Goal: Task Accomplishment & Management: Complete application form

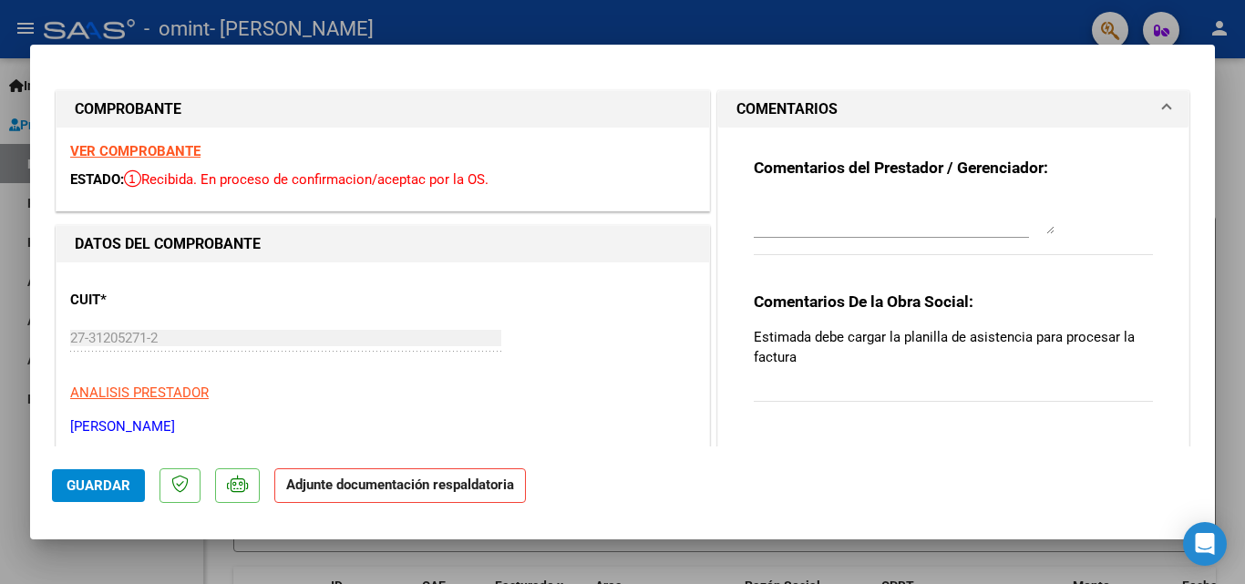
click at [989, 30] on div at bounding box center [622, 292] width 1245 height 584
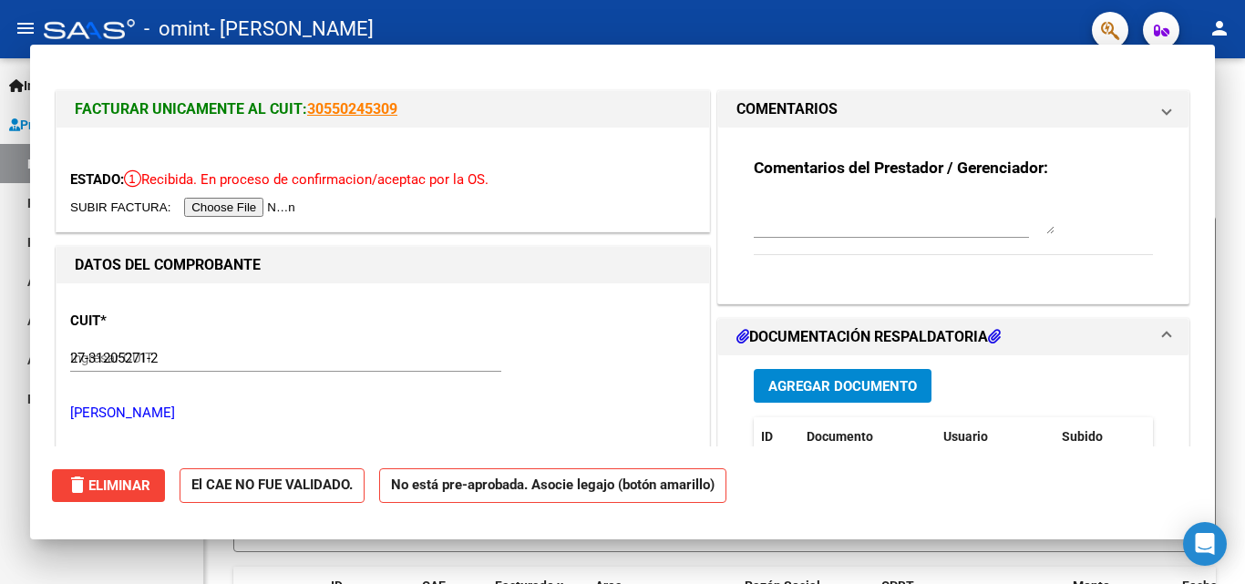
type input "$ 0,00"
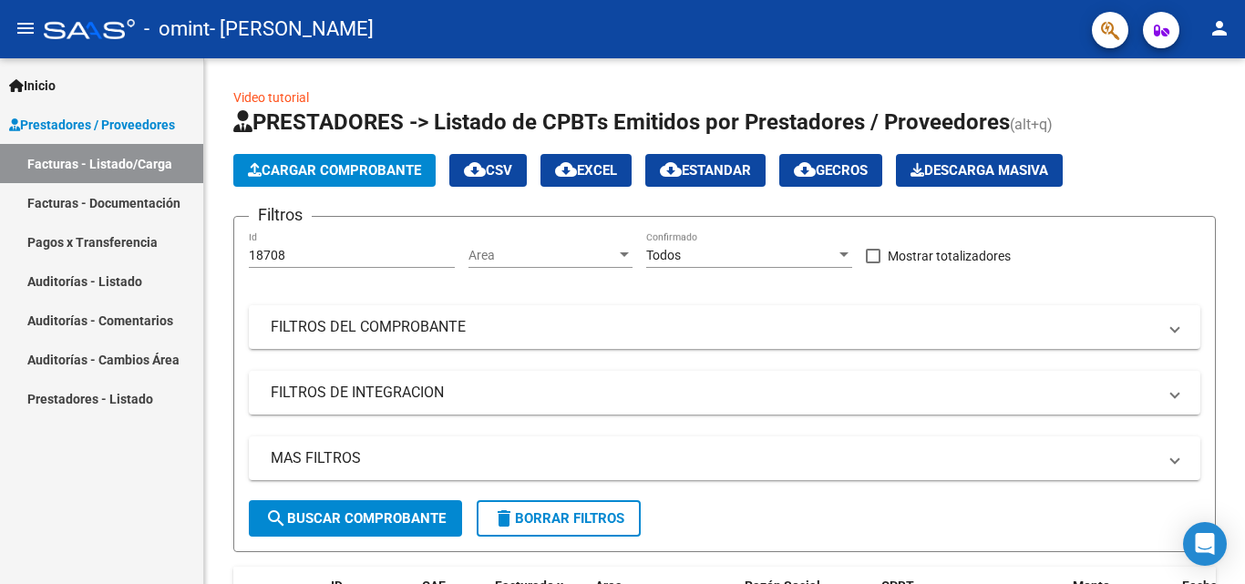
click at [135, 202] on link "Facturas - Documentación" at bounding box center [101, 202] width 203 height 39
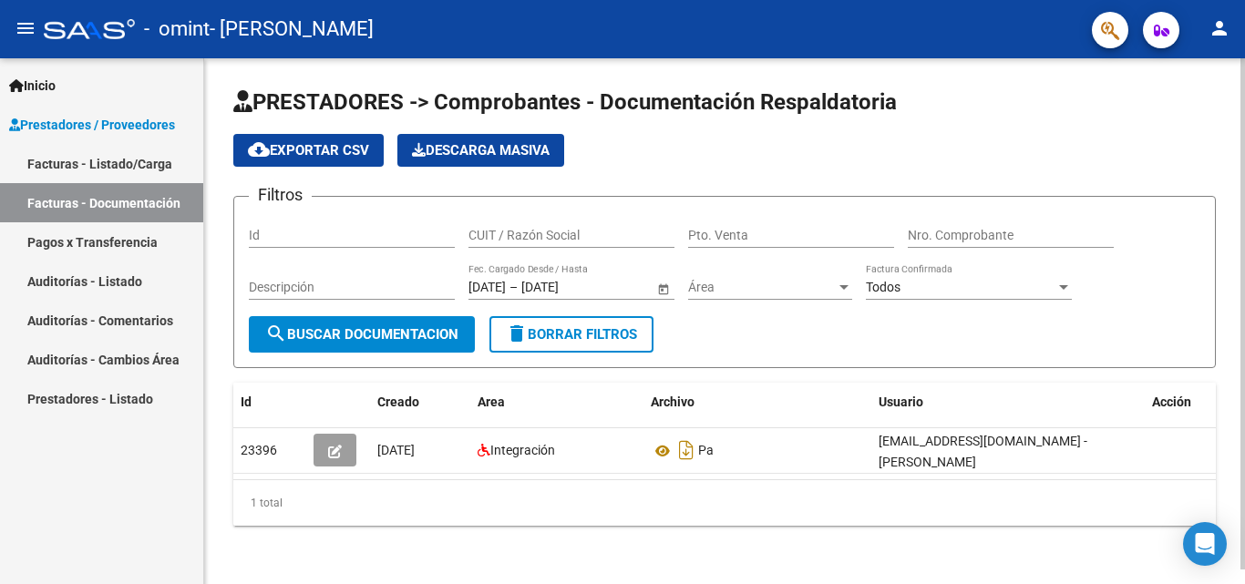
scroll to position [15, 0]
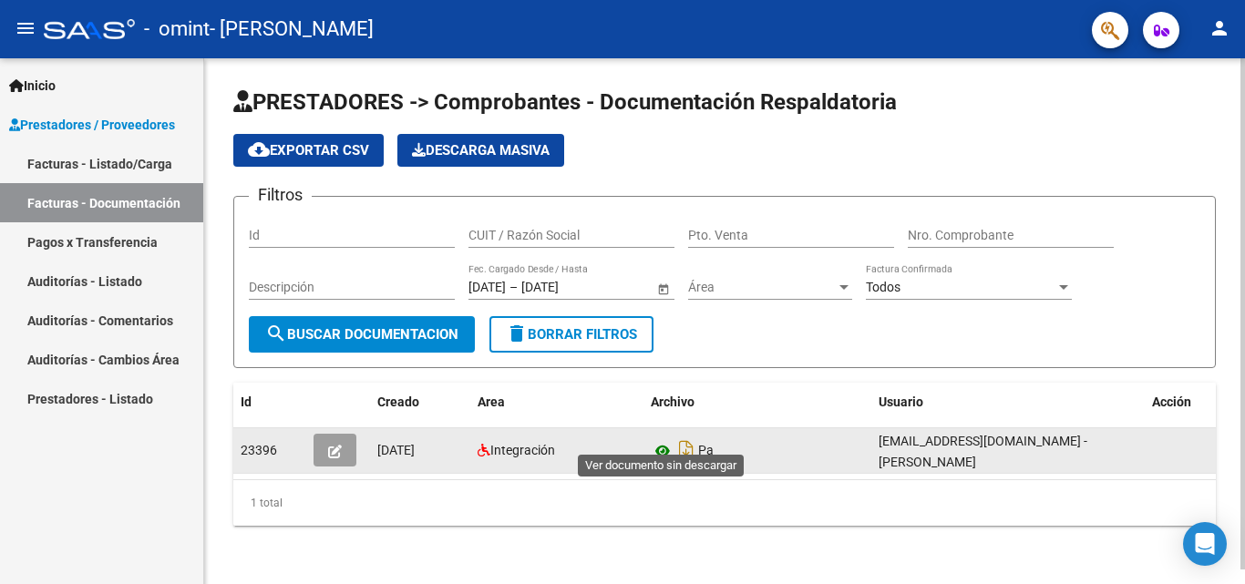
click at [666, 440] on icon at bounding box center [663, 451] width 24 height 22
click at [693, 438] on icon "Descargar documento" at bounding box center [686, 450] width 24 height 29
click at [663, 440] on icon at bounding box center [663, 451] width 24 height 22
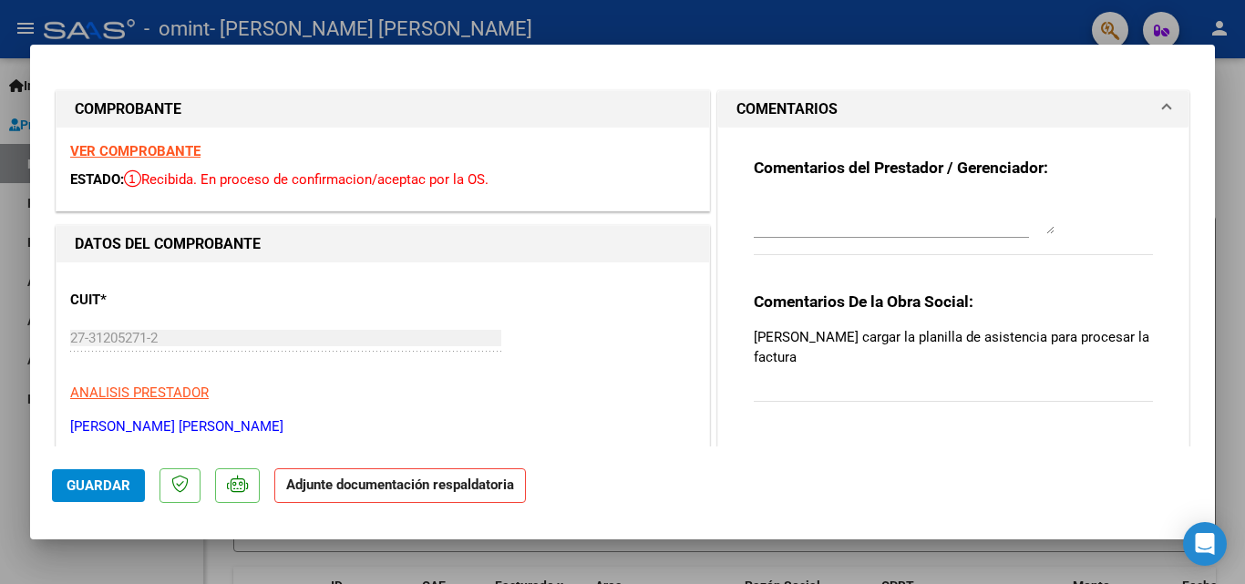
click at [474, 36] on div at bounding box center [622, 292] width 1245 height 584
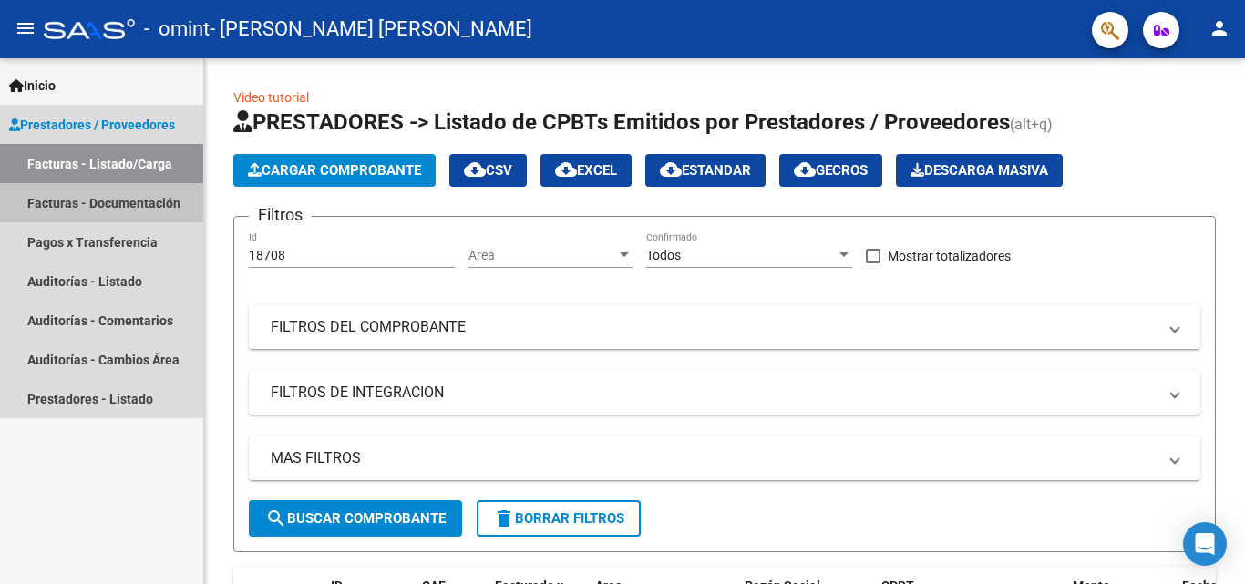
click at [94, 209] on link "Facturas - Documentación" at bounding box center [101, 202] width 203 height 39
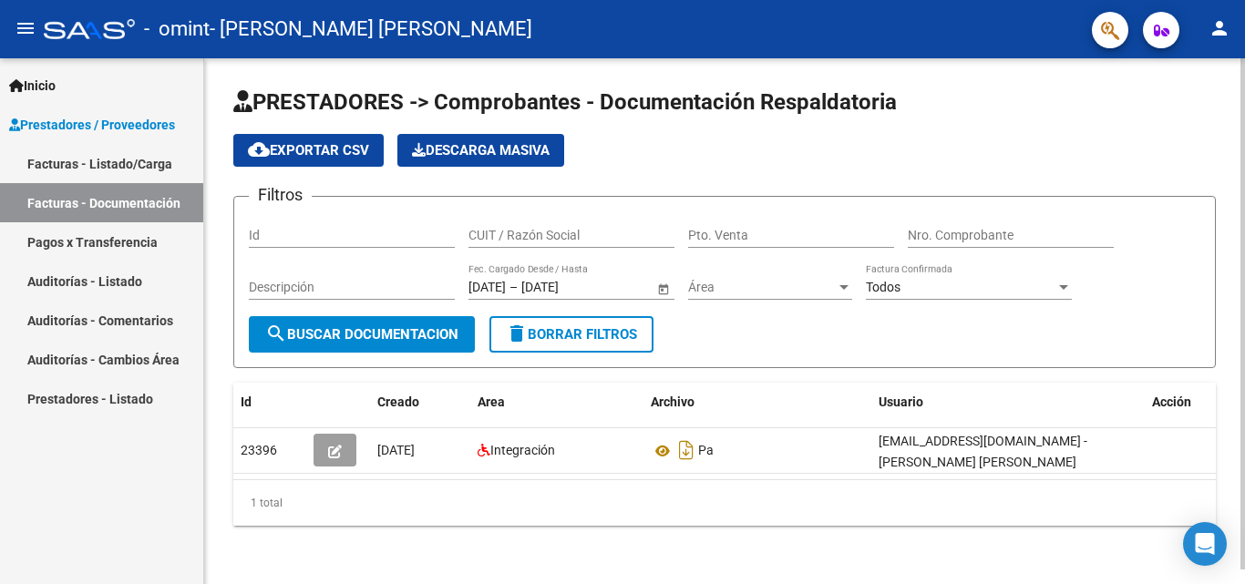
scroll to position [15, 0]
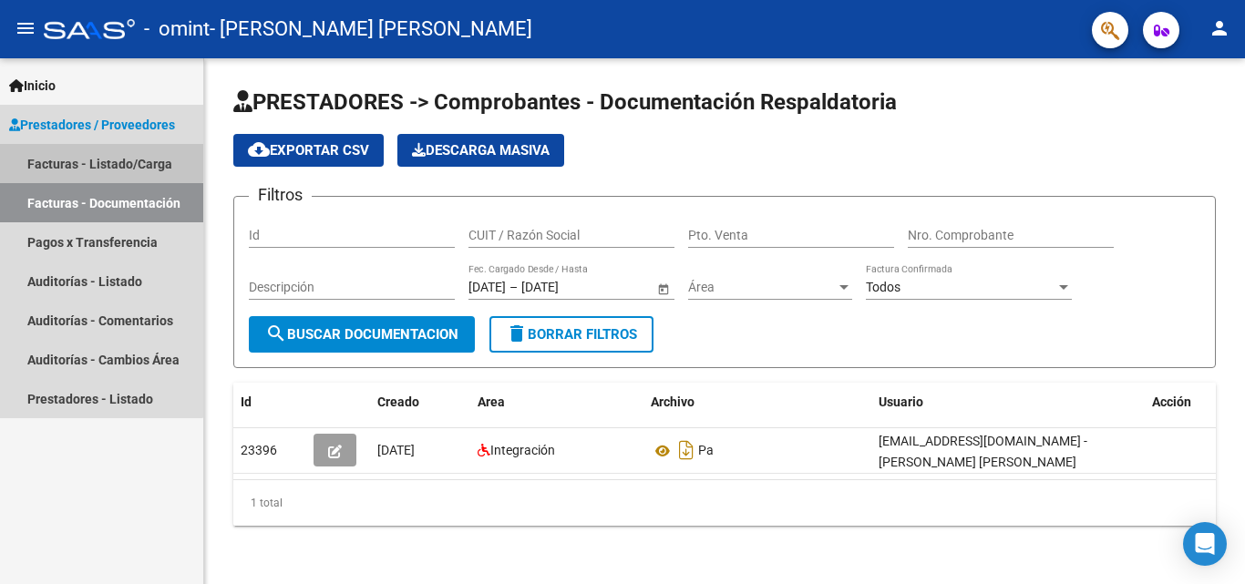
click at [89, 161] on link "Facturas - Listado/Carga" at bounding box center [101, 163] width 203 height 39
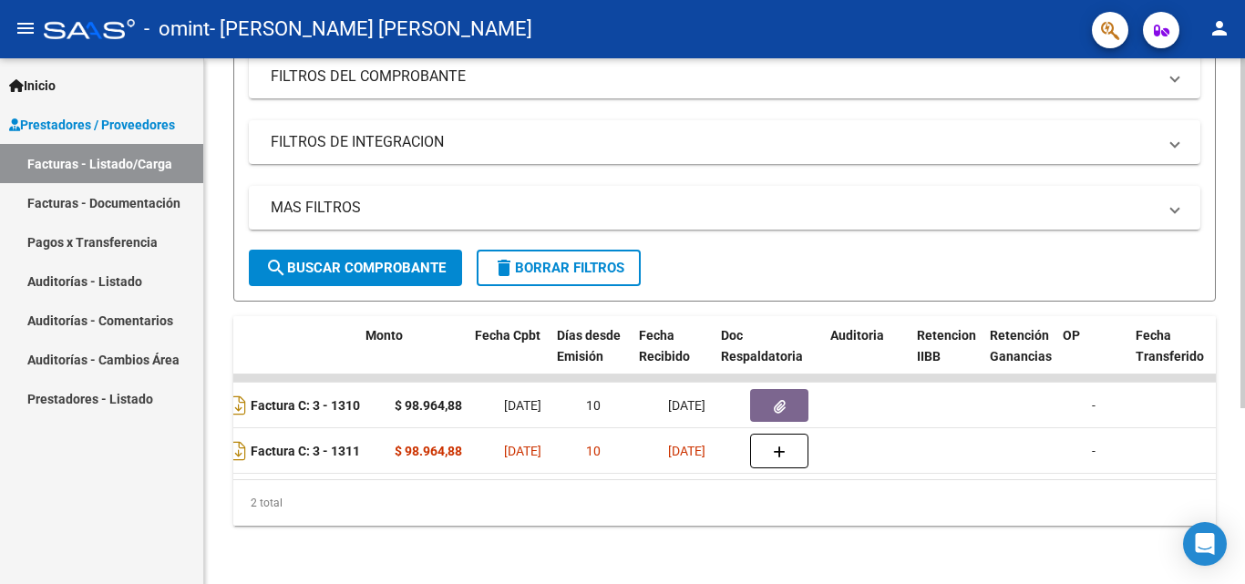
scroll to position [0, 707]
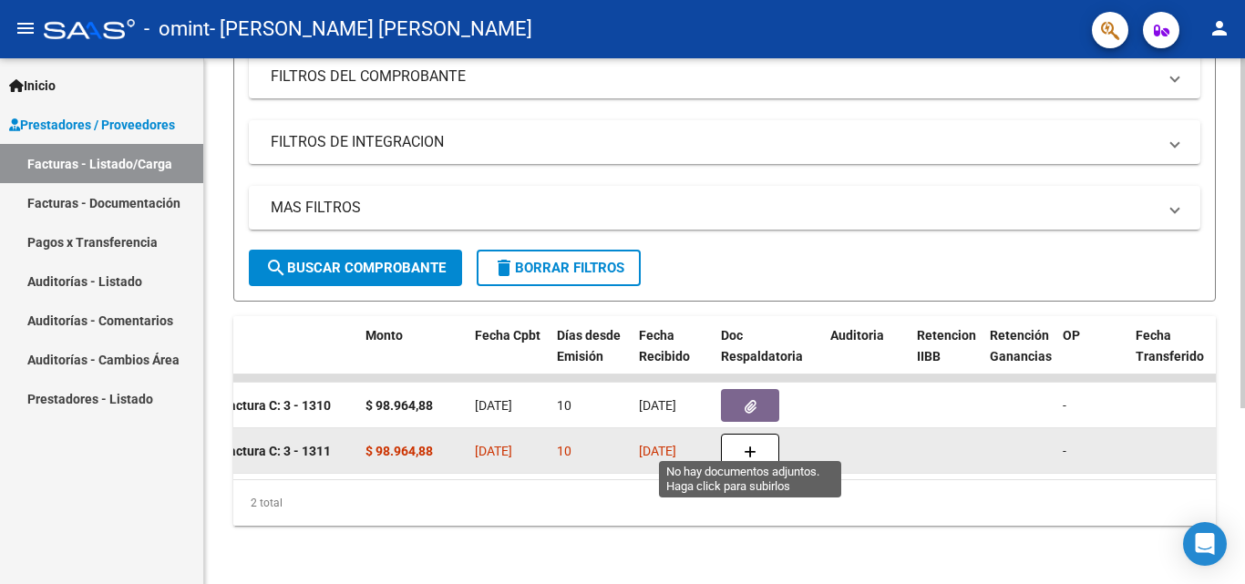
click at [734, 434] on button "button" at bounding box center [750, 451] width 58 height 35
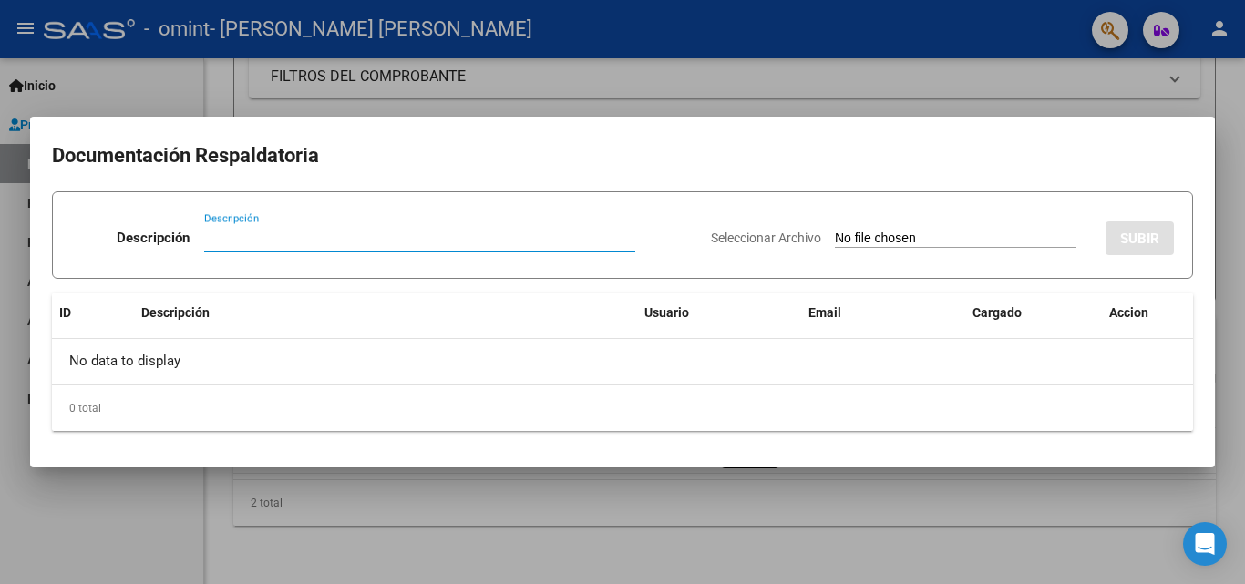
click at [317, 240] on input "Descripción" at bounding box center [419, 238] width 431 height 16
click at [867, 93] on div at bounding box center [622, 292] width 1245 height 584
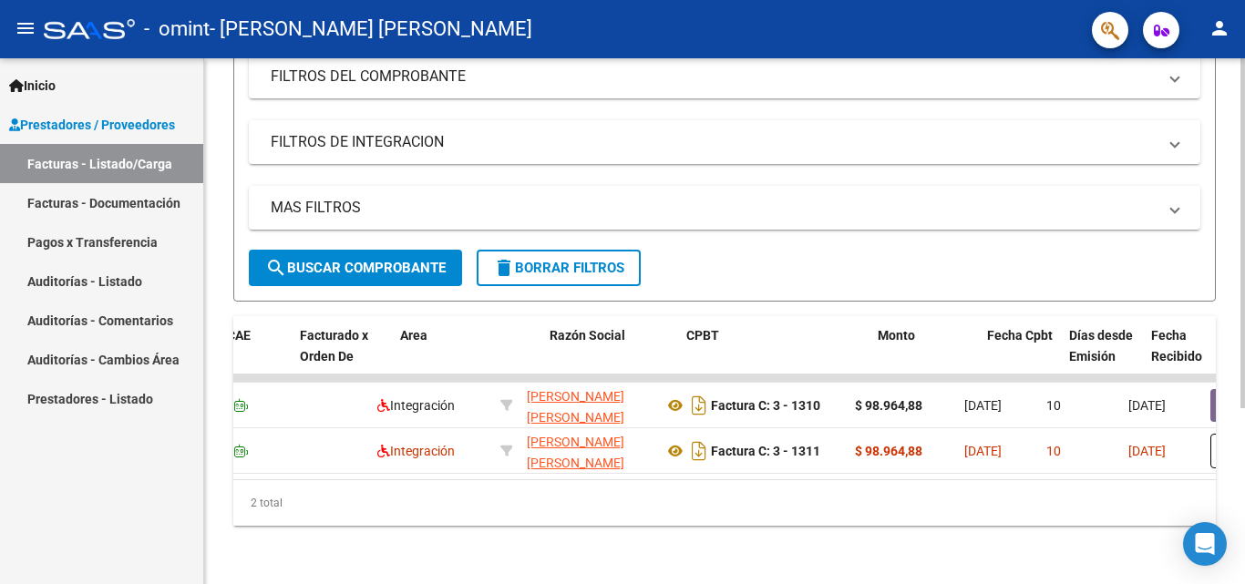
scroll to position [0, 195]
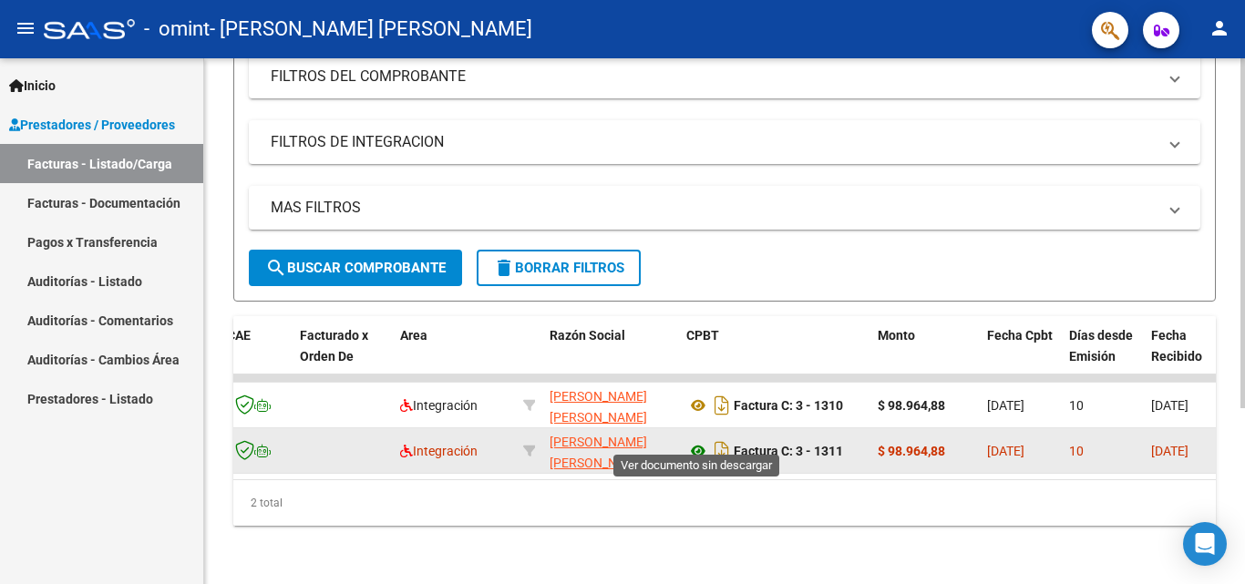
click at [695, 440] on icon at bounding box center [698, 451] width 24 height 22
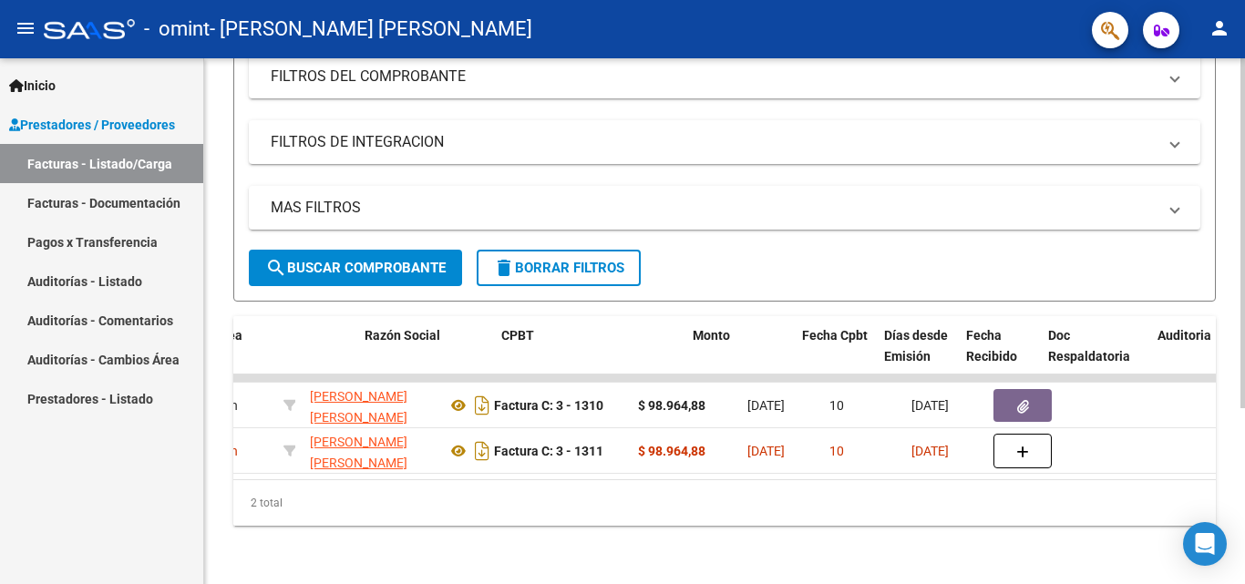
scroll to position [0, 346]
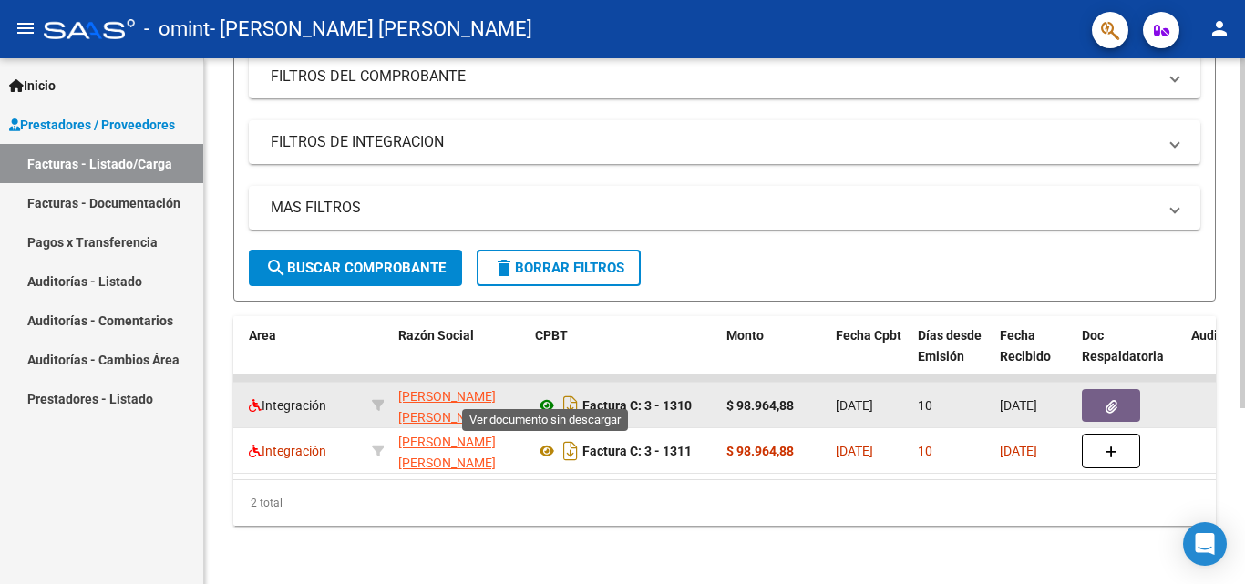
click at [554, 395] on icon at bounding box center [547, 406] width 24 height 22
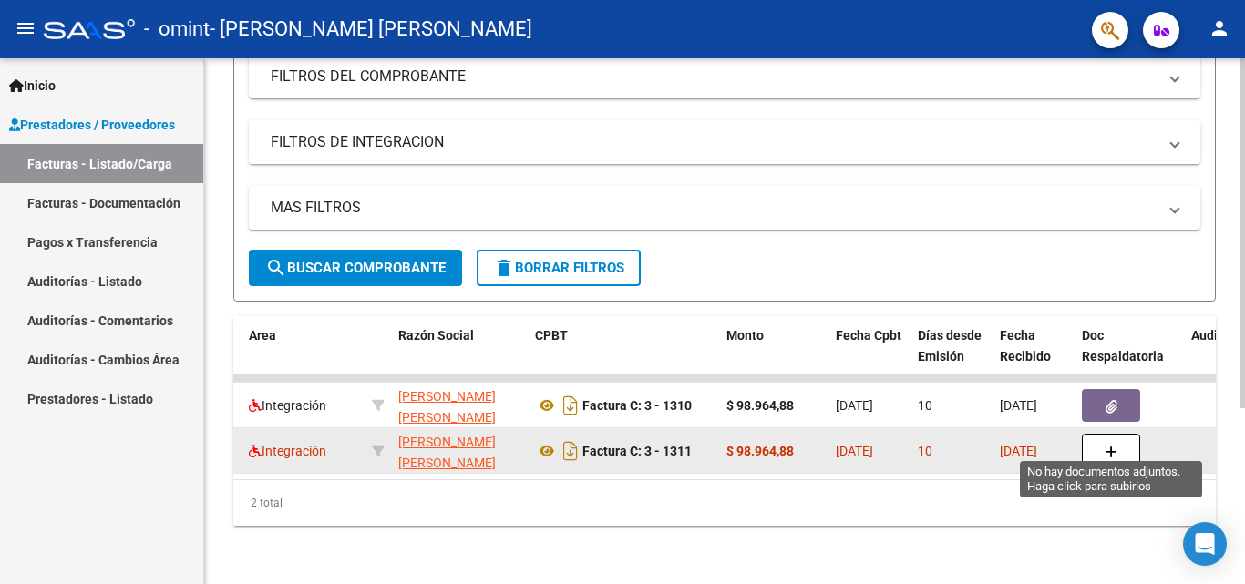
click at [1099, 434] on button "button" at bounding box center [1111, 451] width 58 height 35
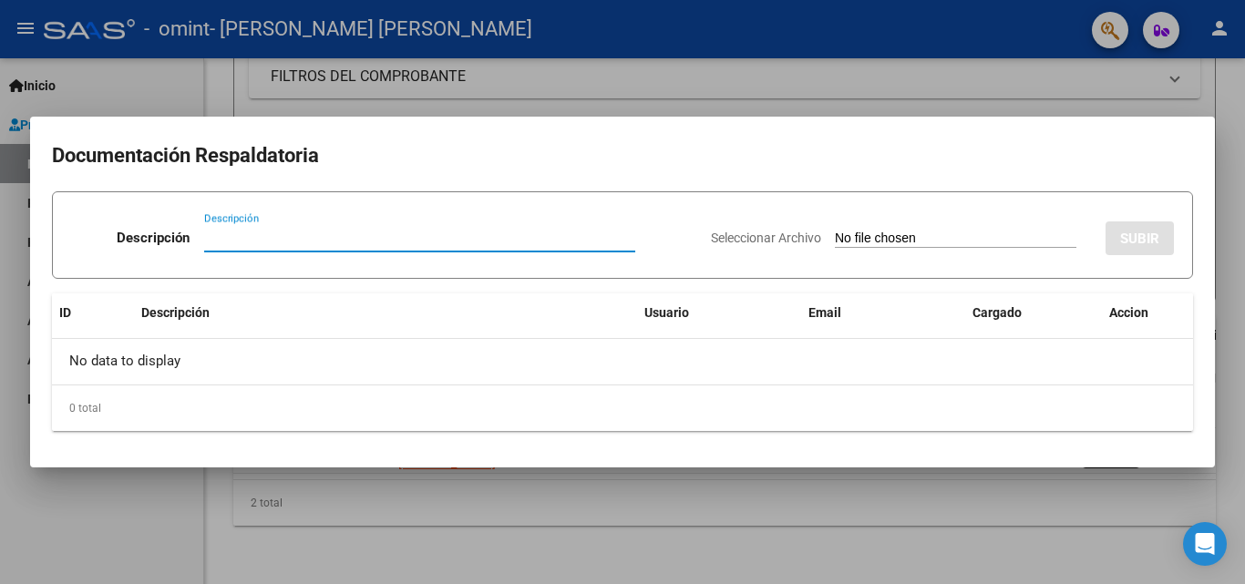
click at [321, 235] on input "Descripción" at bounding box center [419, 238] width 431 height 16
type input "a"
type input "asistencia"
click at [974, 241] on input "Seleccionar Archivo" at bounding box center [956, 239] width 242 height 17
type input "C:\fakepath\[PERSON_NAME].pdf"
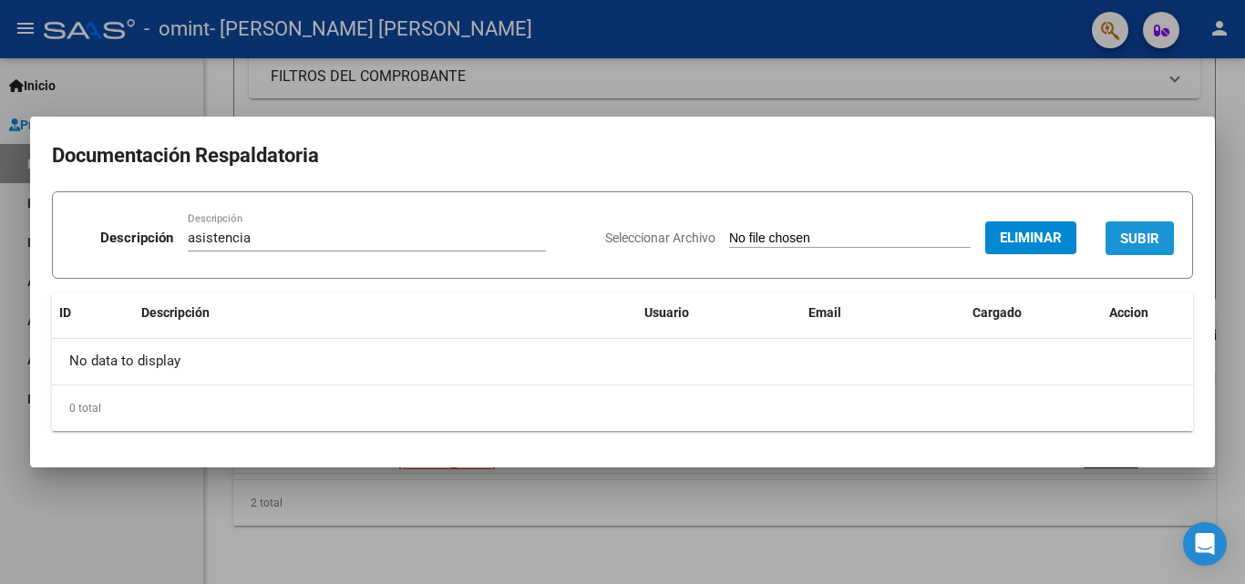
click at [1146, 242] on span "SUBIR" at bounding box center [1139, 239] width 39 height 16
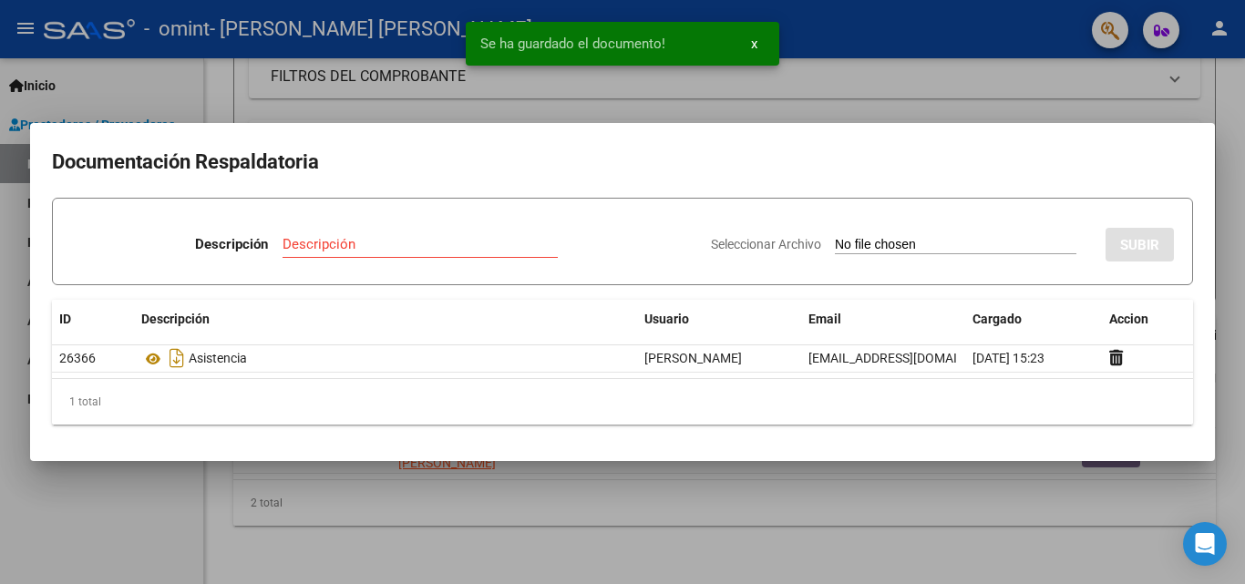
click at [1105, 114] on div at bounding box center [622, 292] width 1245 height 584
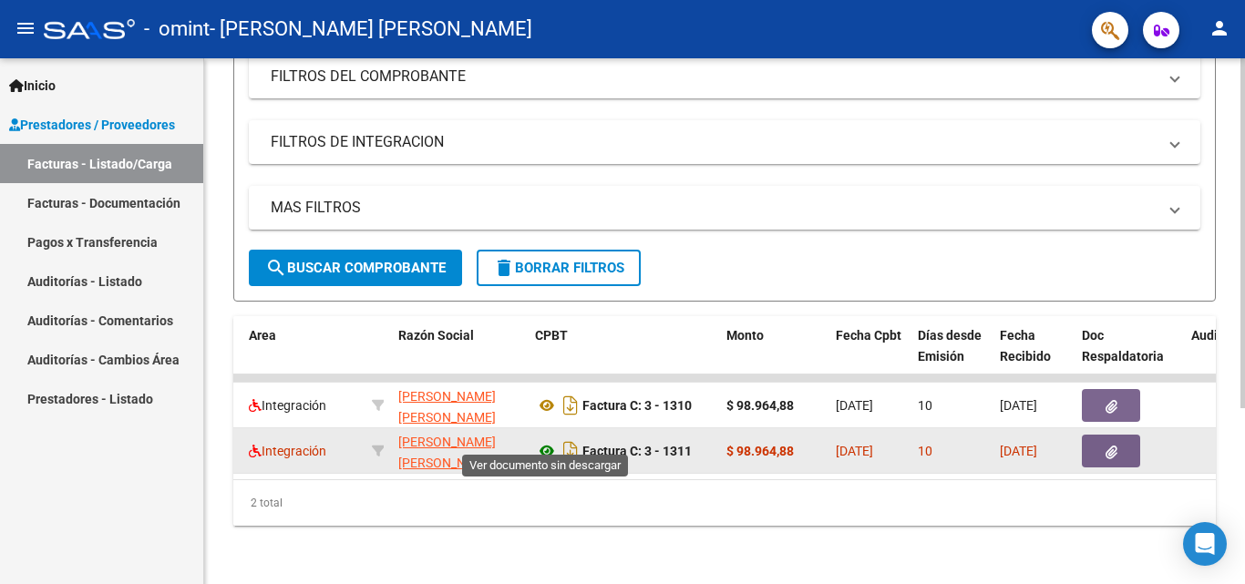
click at [554, 440] on icon at bounding box center [547, 451] width 24 height 22
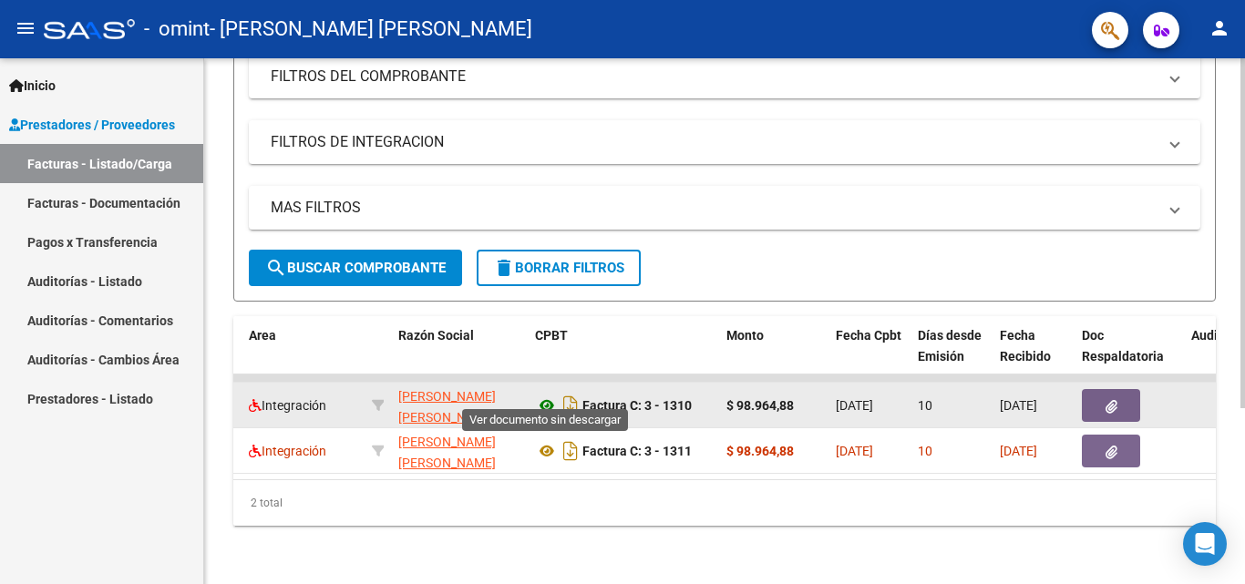
click at [550, 395] on icon at bounding box center [547, 406] width 24 height 22
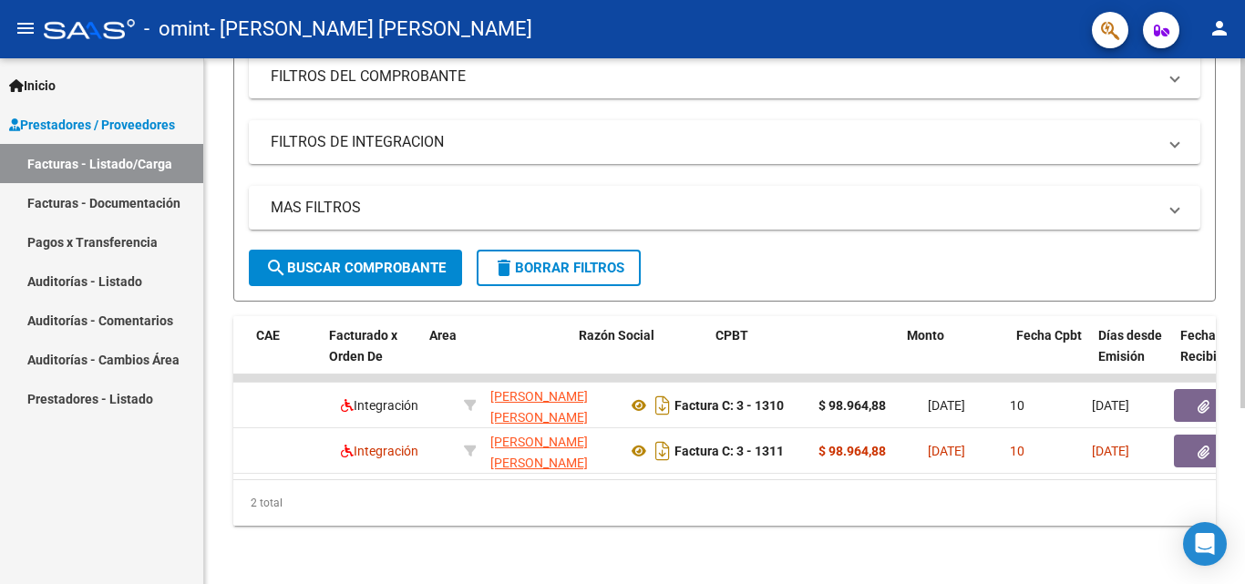
scroll to position [0, 0]
